Goal: Transaction & Acquisition: Purchase product/service

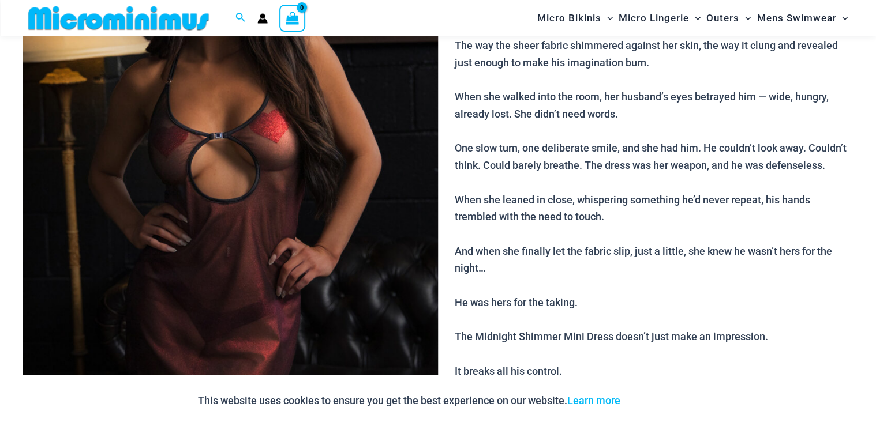
scroll to position [129, 0]
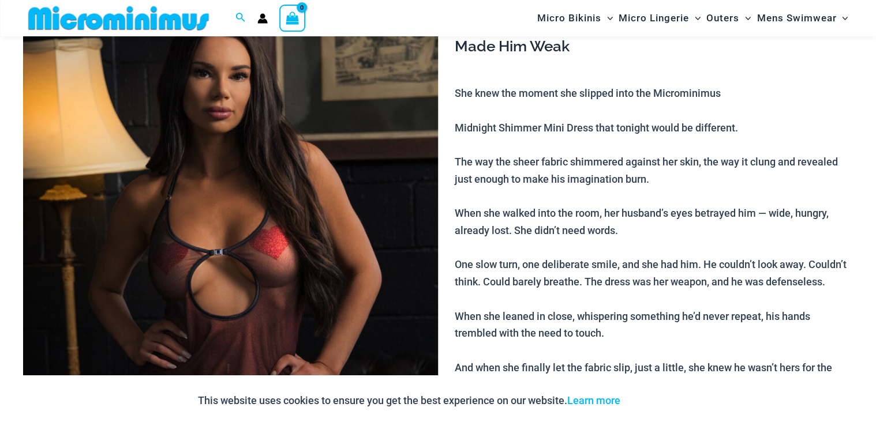
click at [265, 233] on img at bounding box center [230, 287] width 415 height 623
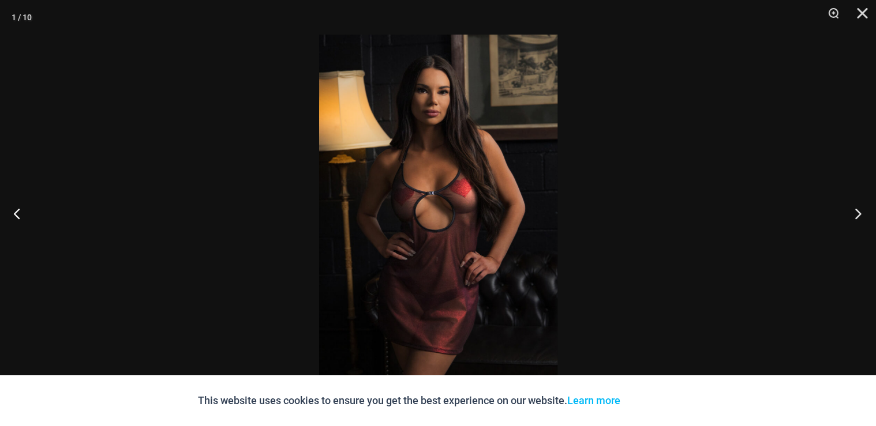
click at [860, 211] on button "Next" at bounding box center [854, 214] width 43 height 58
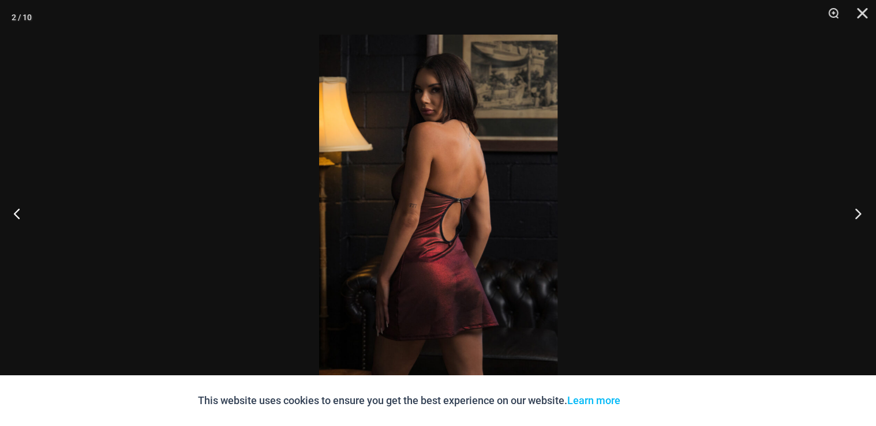
click at [860, 211] on button "Next" at bounding box center [854, 214] width 43 height 58
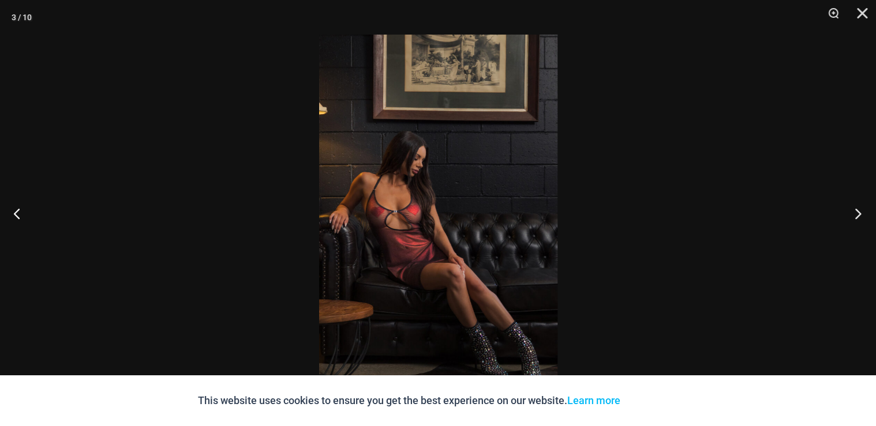
click at [860, 211] on button "Next" at bounding box center [854, 214] width 43 height 58
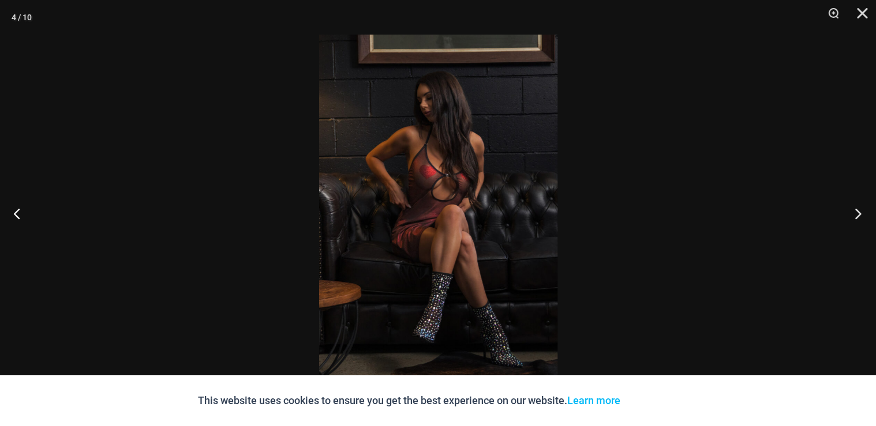
click at [860, 211] on button "Next" at bounding box center [854, 214] width 43 height 58
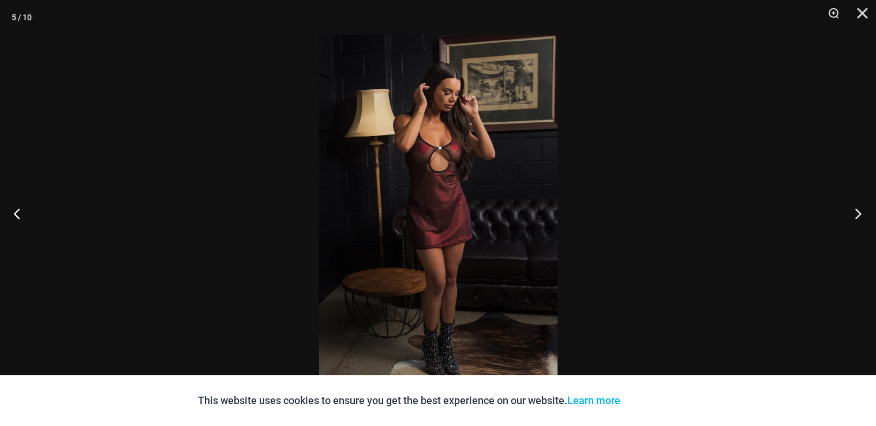
click at [860, 211] on button "Next" at bounding box center [854, 214] width 43 height 58
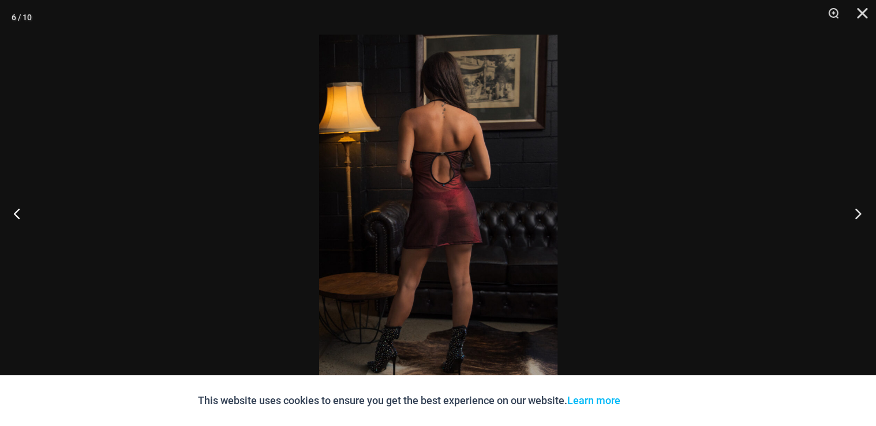
click at [860, 211] on button "Next" at bounding box center [854, 214] width 43 height 58
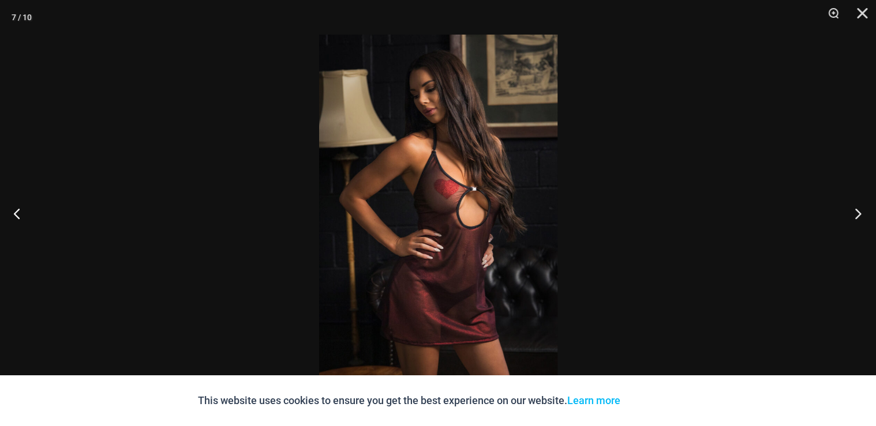
click at [860, 211] on button "Next" at bounding box center [854, 214] width 43 height 58
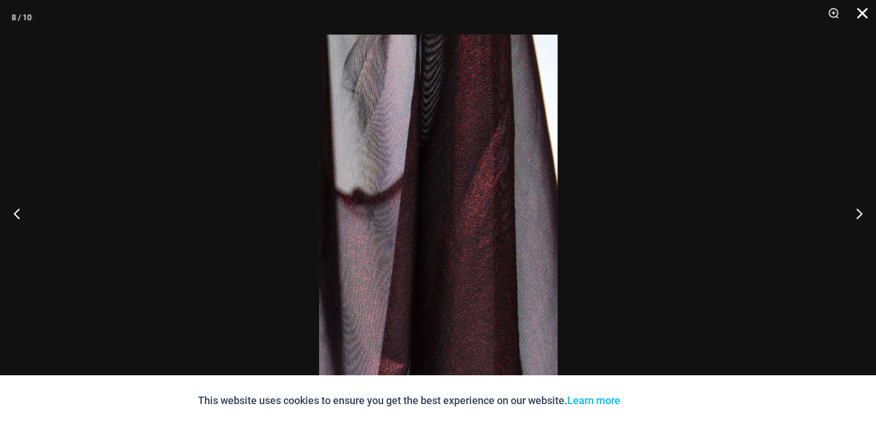
click at [865, 13] on button "Close" at bounding box center [858, 17] width 29 height 35
